Goal: Task Accomplishment & Management: Manage account settings

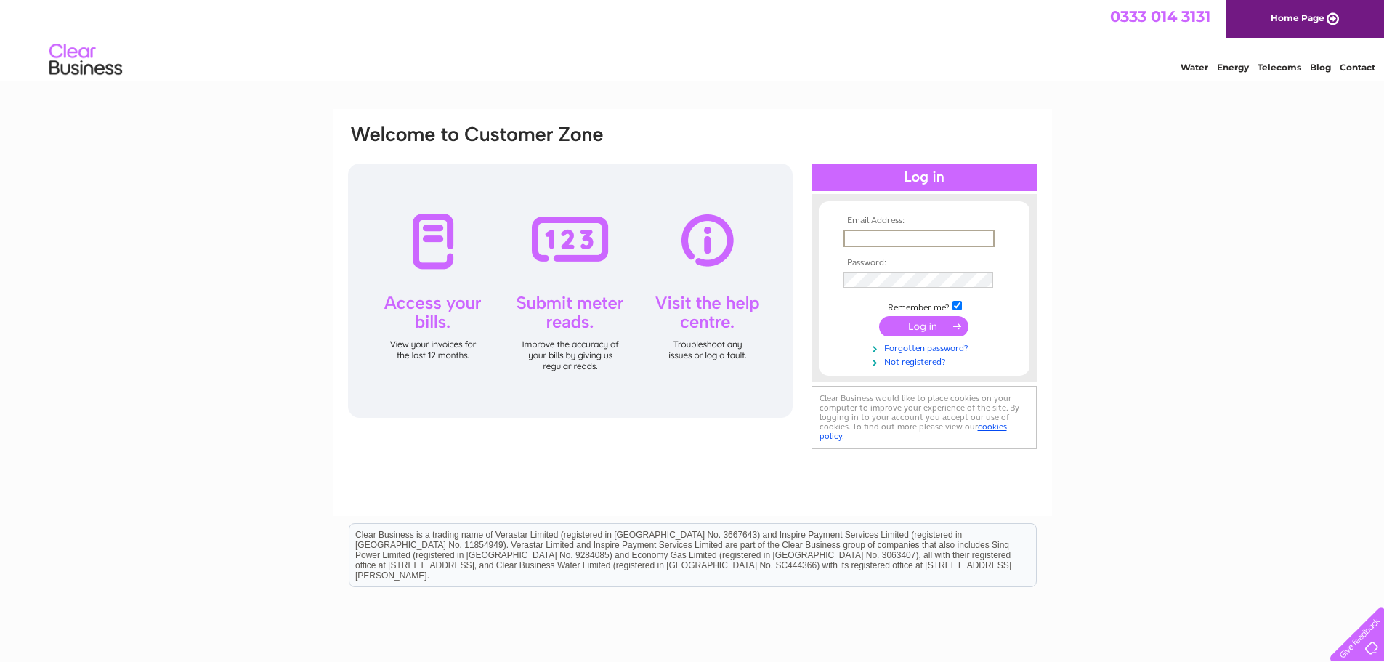
click at [938, 243] on input "text" at bounding box center [919, 238] width 151 height 17
paste input "dkempeneer@lapwingeducation.com"
type input "dkempeneer@lapwingeducation.com"
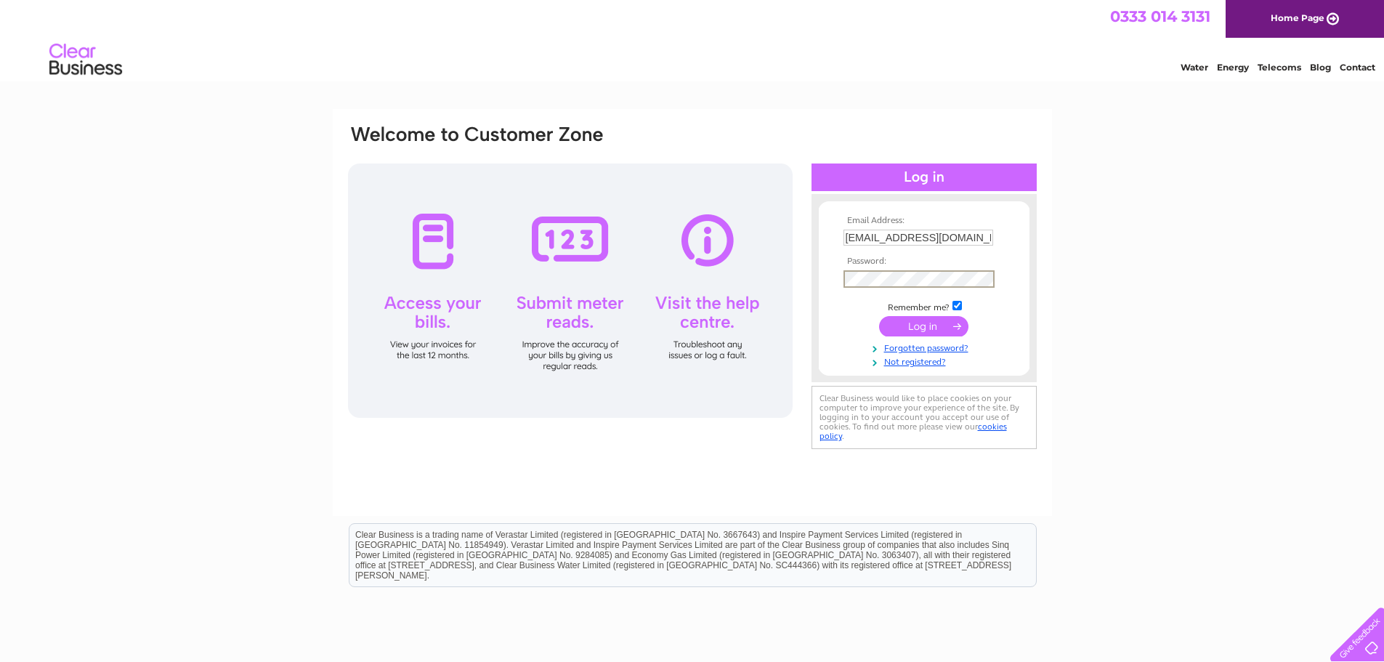
click at [879, 316] on input "submit" at bounding box center [923, 326] width 89 height 20
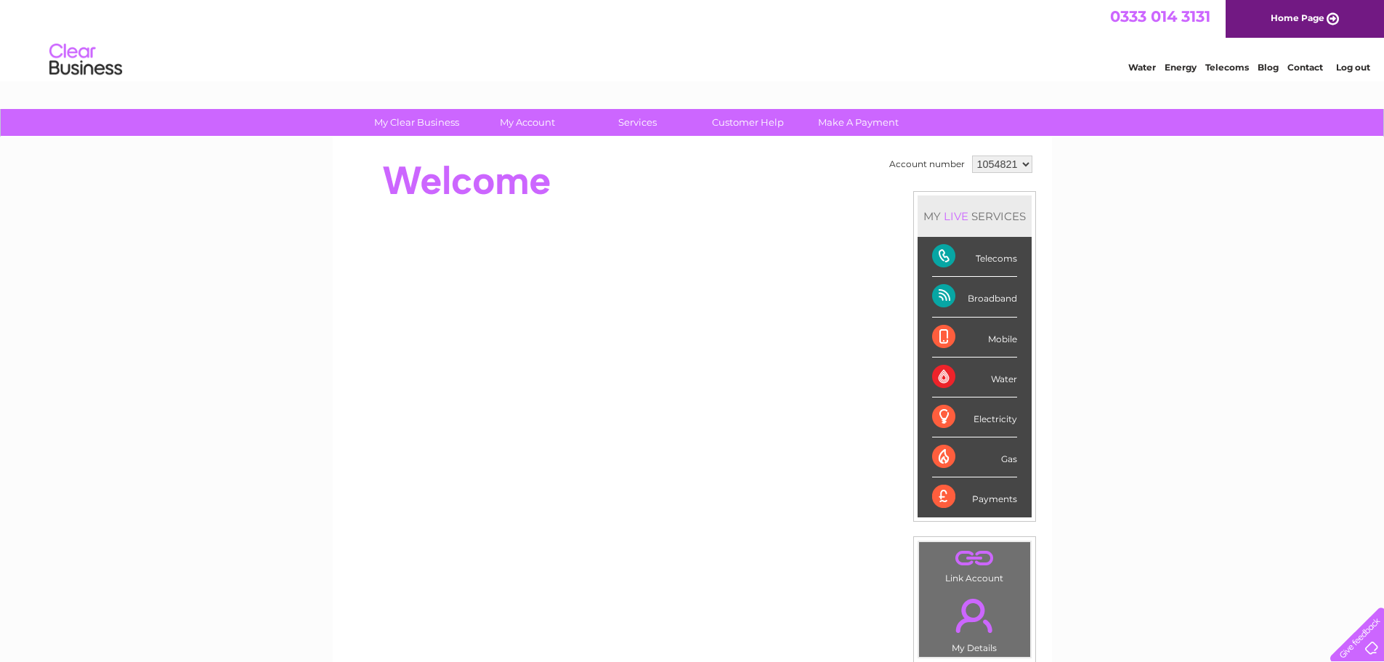
click at [1129, 417] on div "My Clear Business Login Details My Details My Preferences Link Account My Accou…" at bounding box center [692, 517] width 1384 height 817
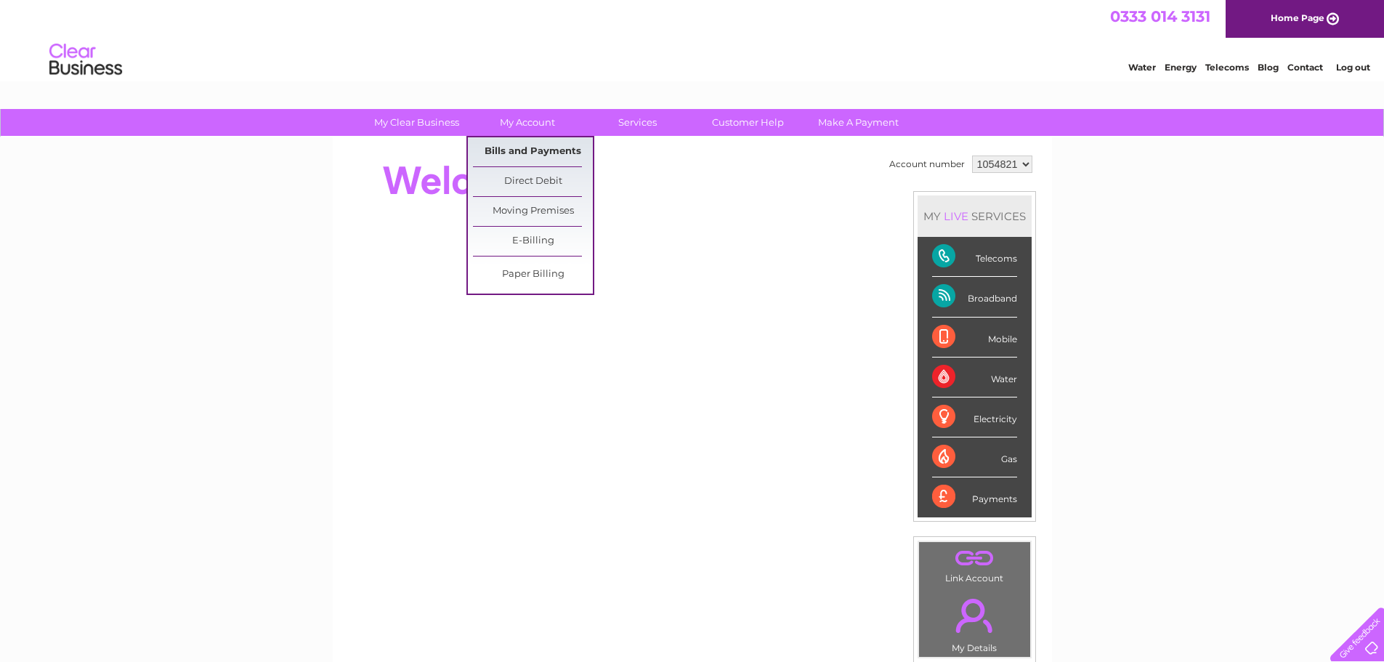
click at [538, 144] on link "Bills and Payments" at bounding box center [533, 151] width 120 height 29
click at [550, 149] on link "Bills and Payments" at bounding box center [533, 151] width 120 height 29
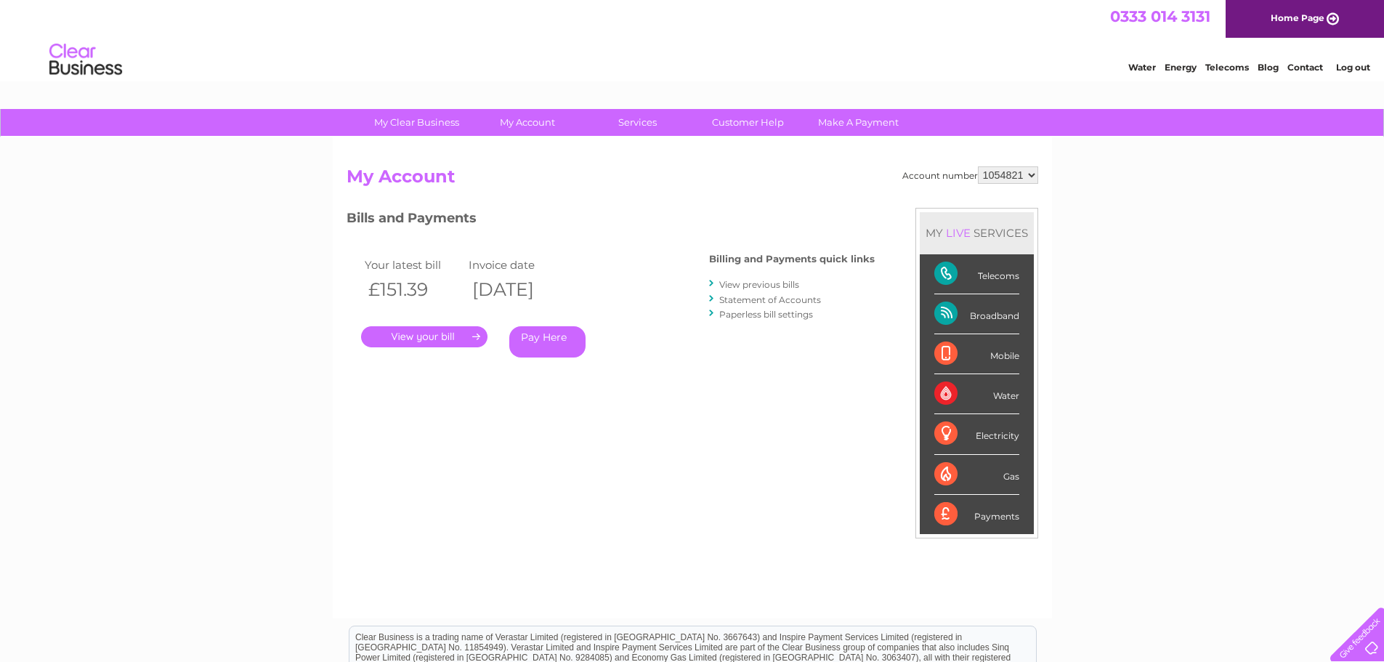
click at [450, 335] on link "." at bounding box center [424, 336] width 126 height 21
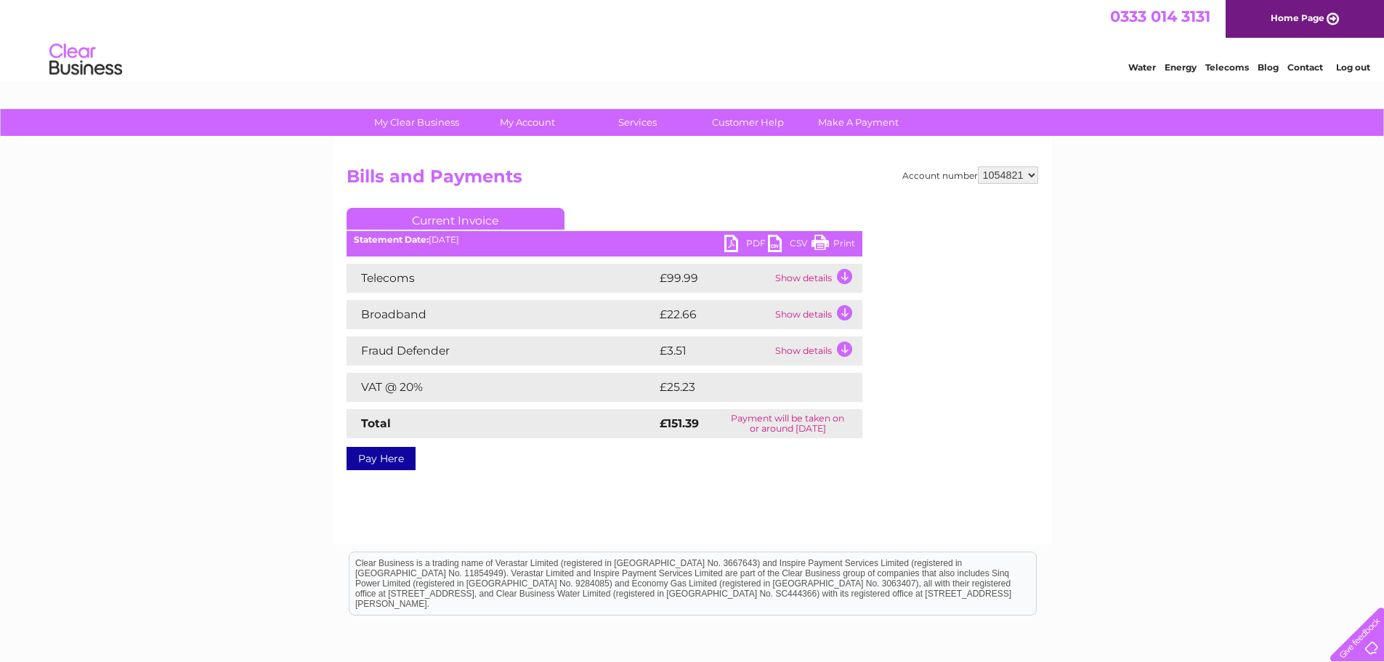
click at [824, 241] on link "Print" at bounding box center [834, 245] width 44 height 21
click at [738, 234] on ul "Current Invoice" at bounding box center [605, 221] width 516 height 27
click at [734, 242] on link "PDF" at bounding box center [746, 245] width 44 height 21
